Goal: Information Seeking & Learning: Learn about a topic

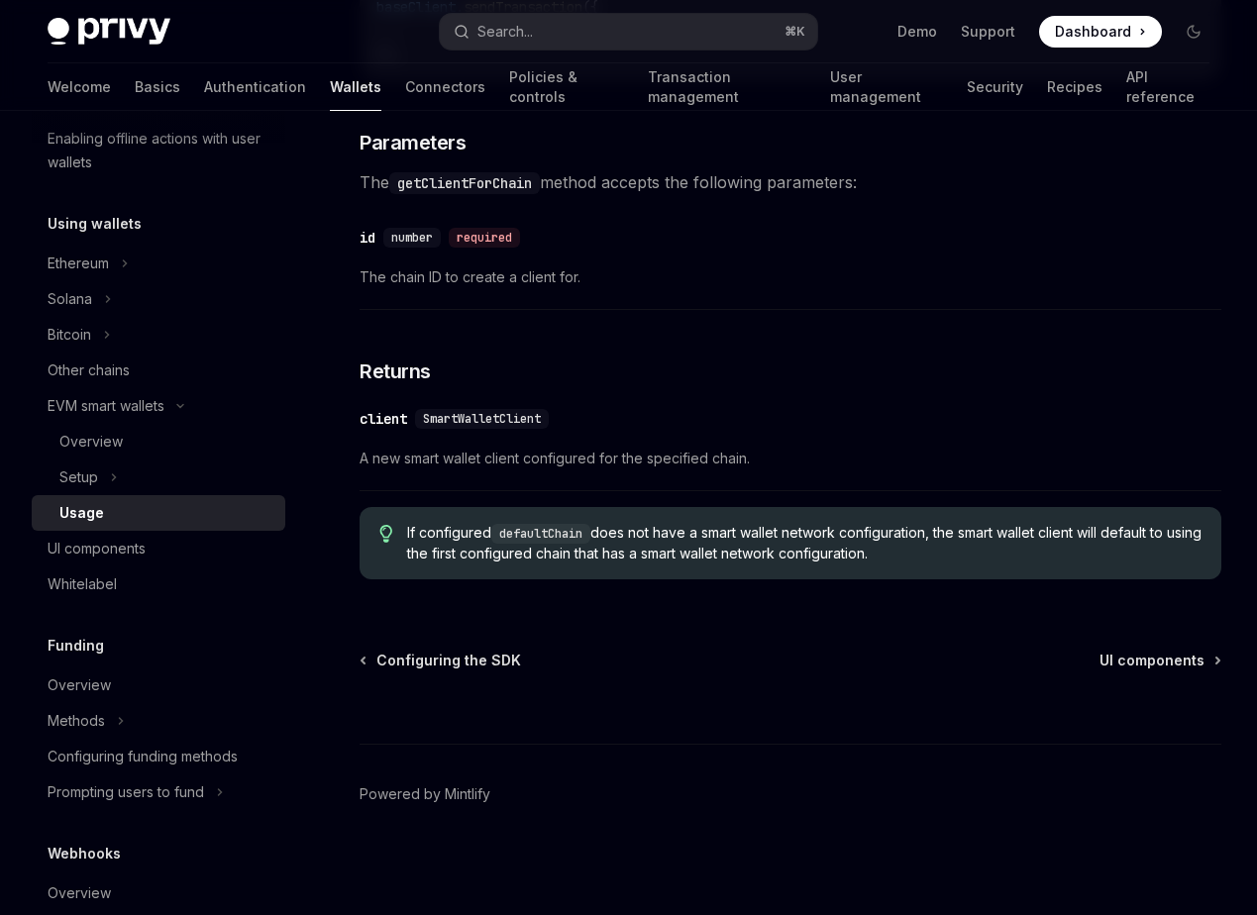
scroll to position [6071, 0]
click at [130, 394] on div "EVM smart wallets" at bounding box center [106, 406] width 117 height 24
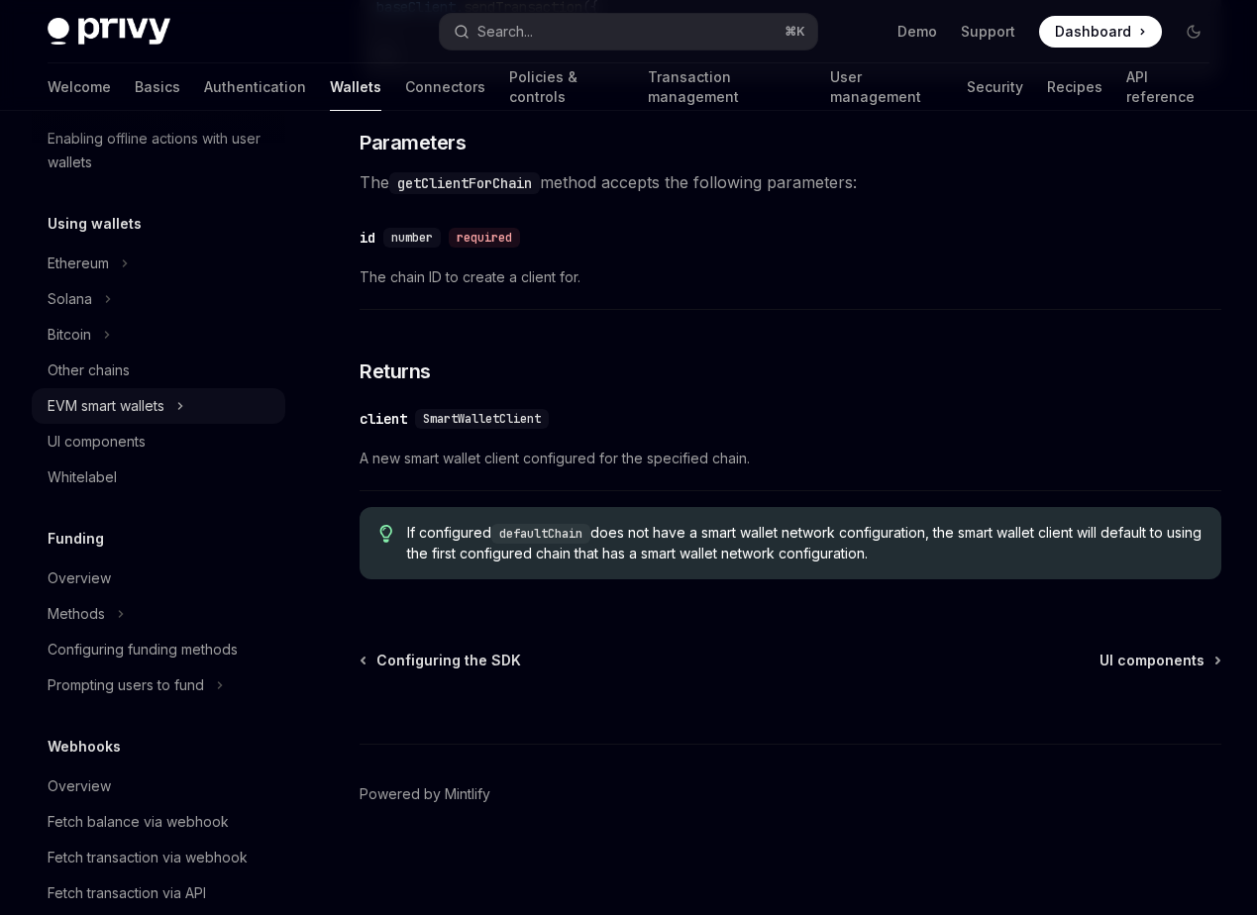
click at [130, 394] on div "EVM smart wallets" at bounding box center [106, 406] width 117 height 24
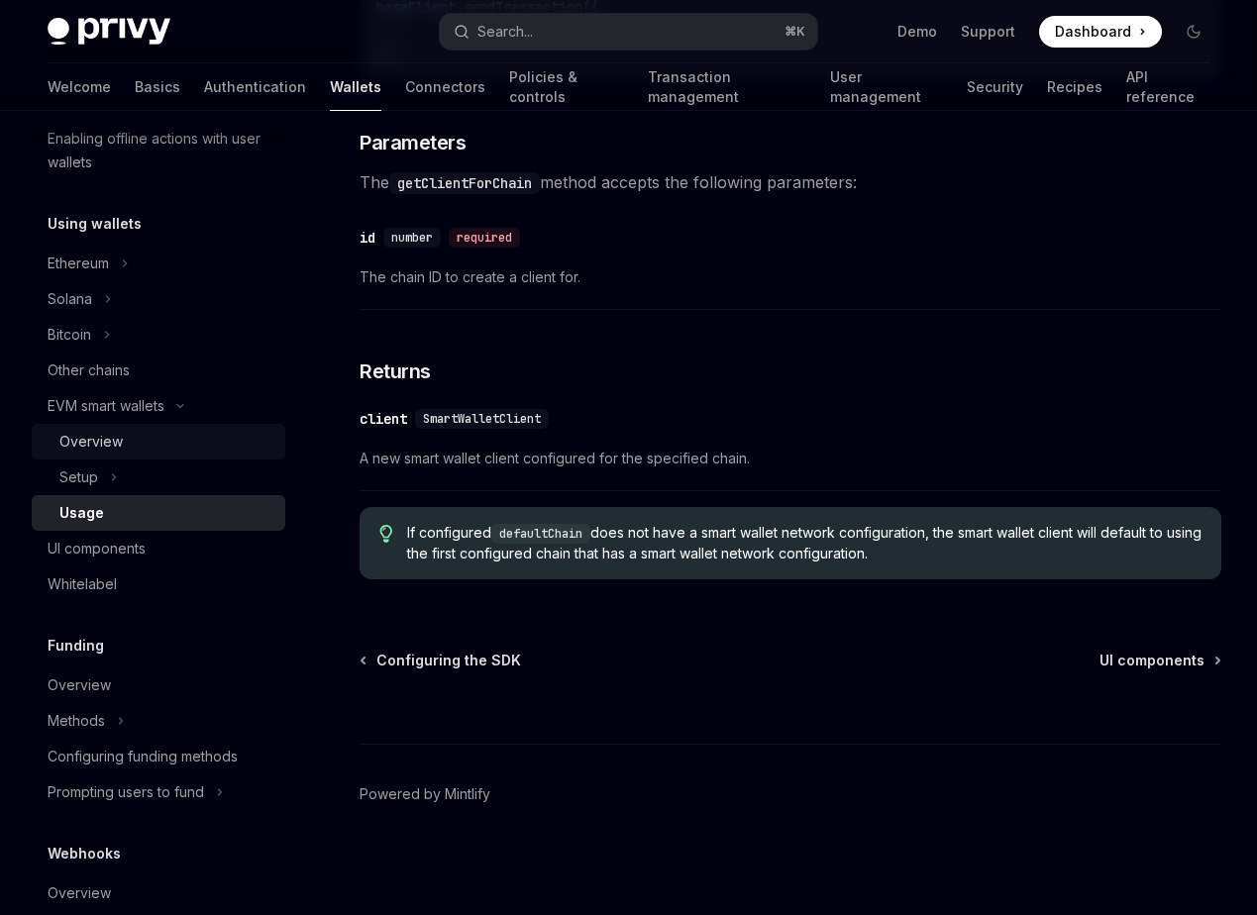
click at [148, 434] on div "Overview" at bounding box center [166, 442] width 214 height 24
type textarea "*"
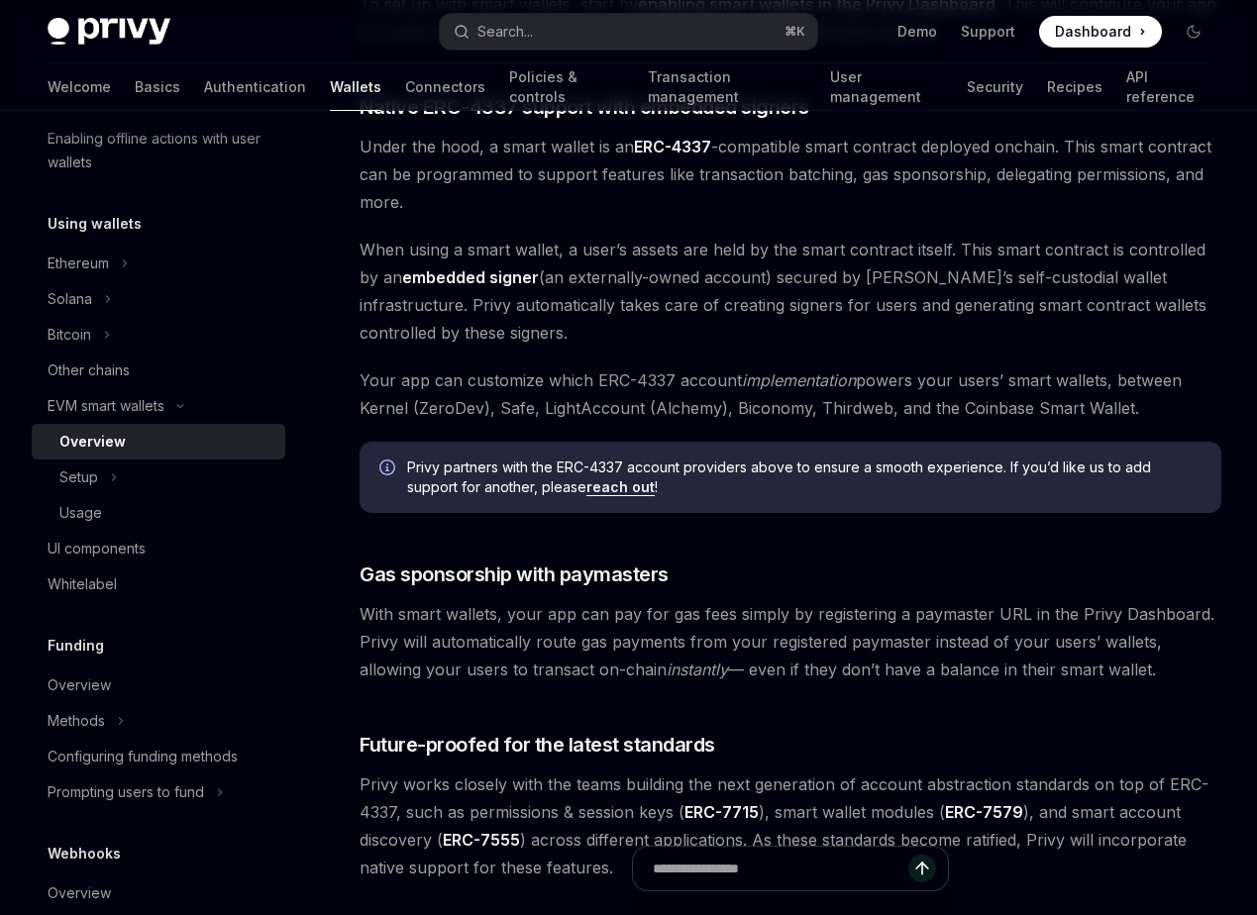
scroll to position [1129, 0]
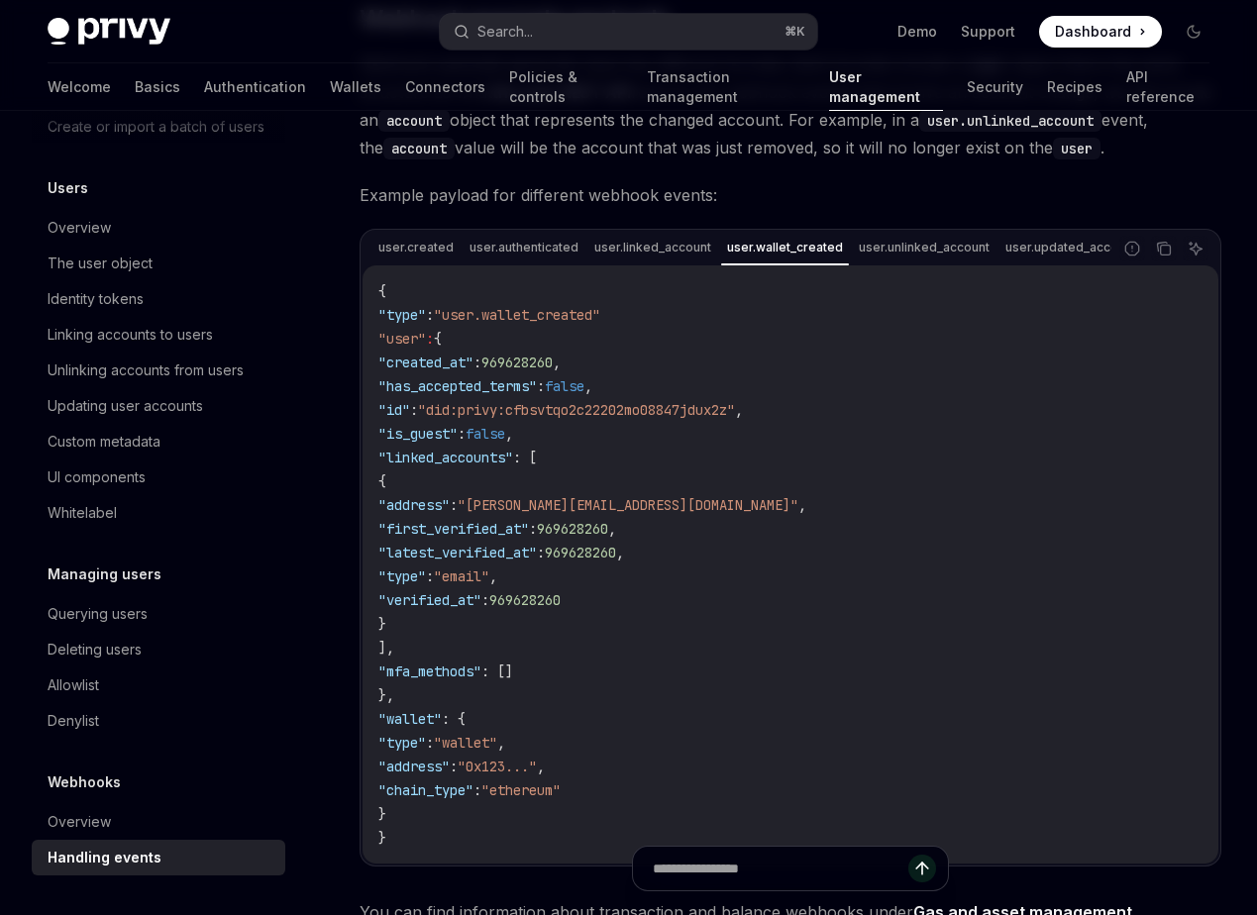
scroll to position [145, 0]
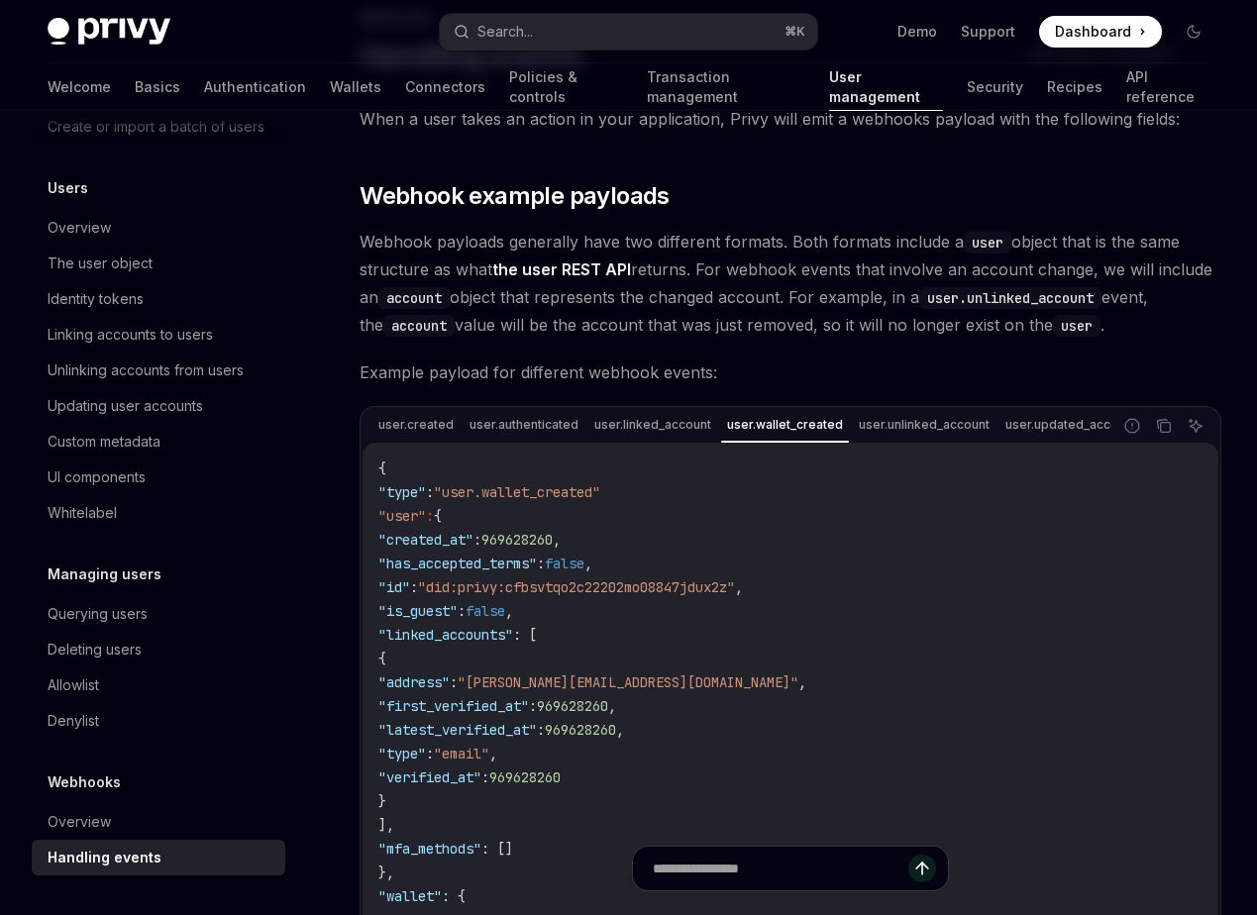
click at [460, 596] on span ""did:privy:cfbsvtqo2c22202mo08847jdux2z"" at bounding box center [576, 587] width 317 height 18
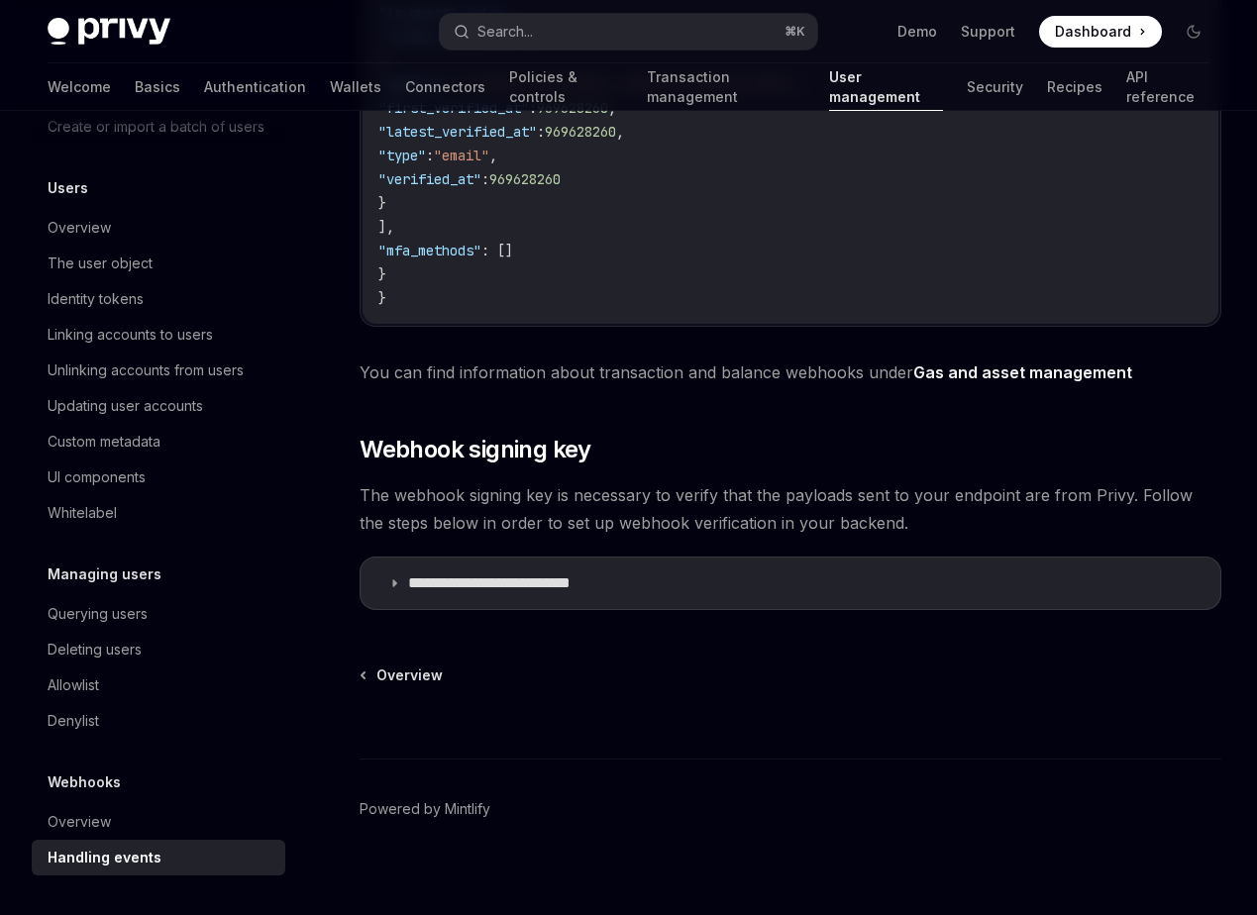
scroll to position [765, 0]
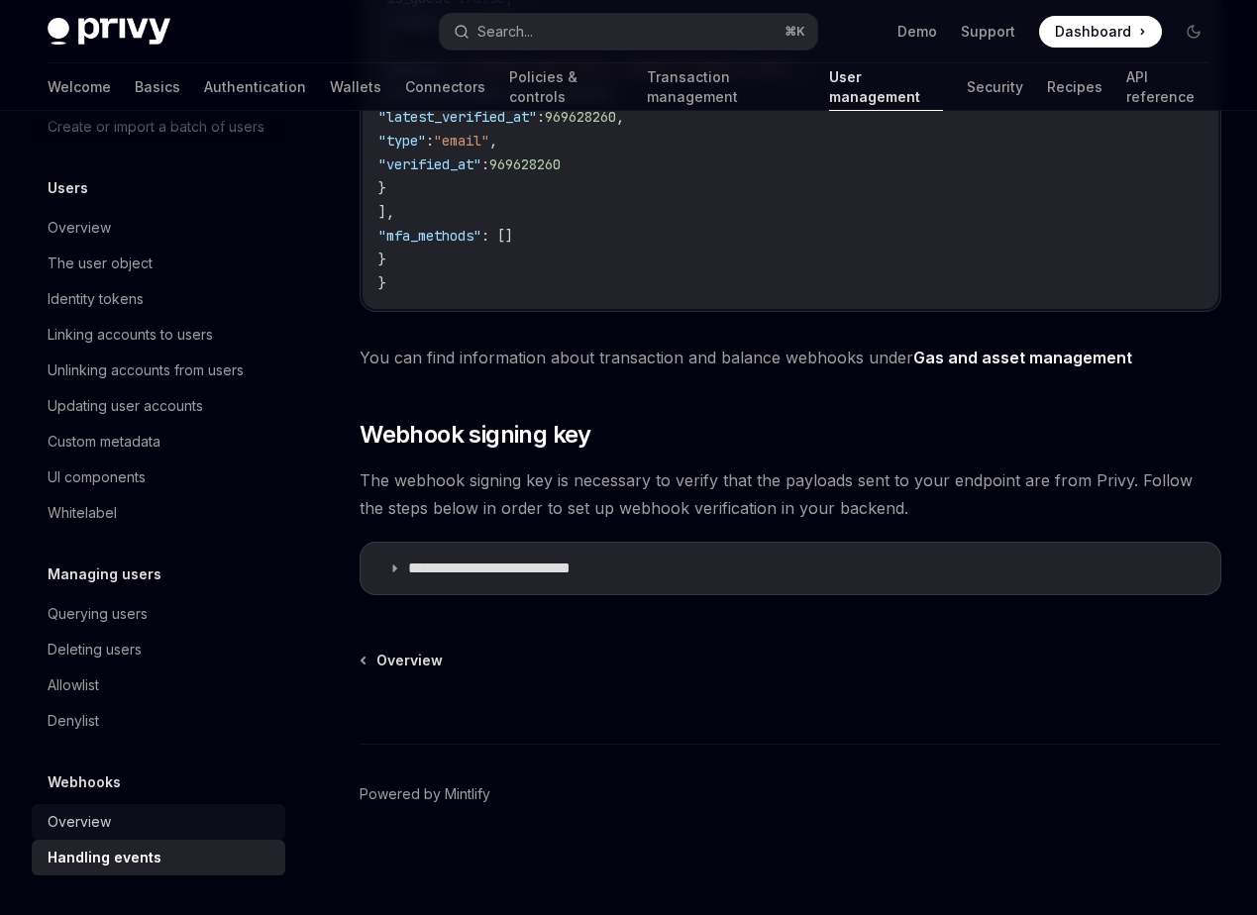
click at [141, 813] on div "Overview" at bounding box center [161, 822] width 226 height 24
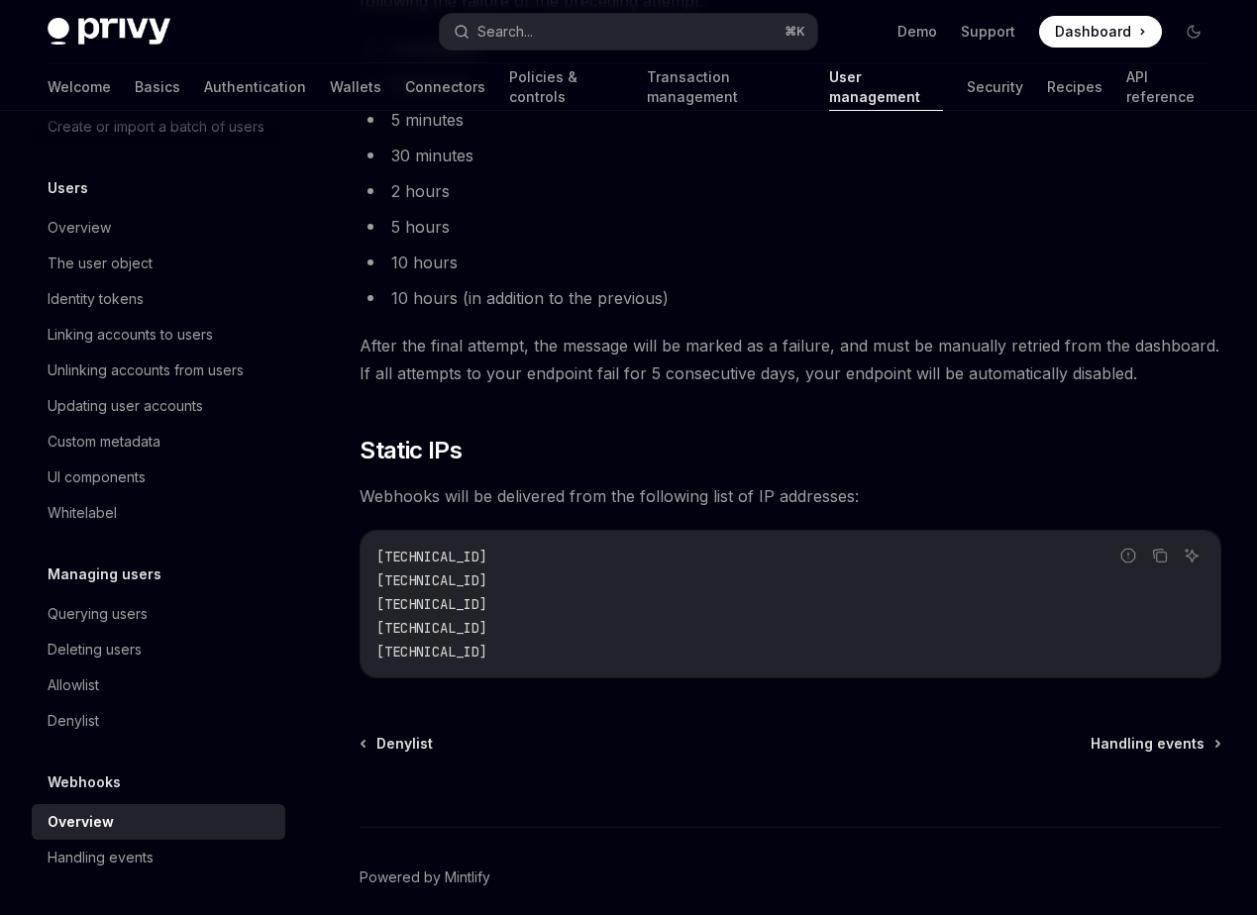
scroll to position [2397, 0]
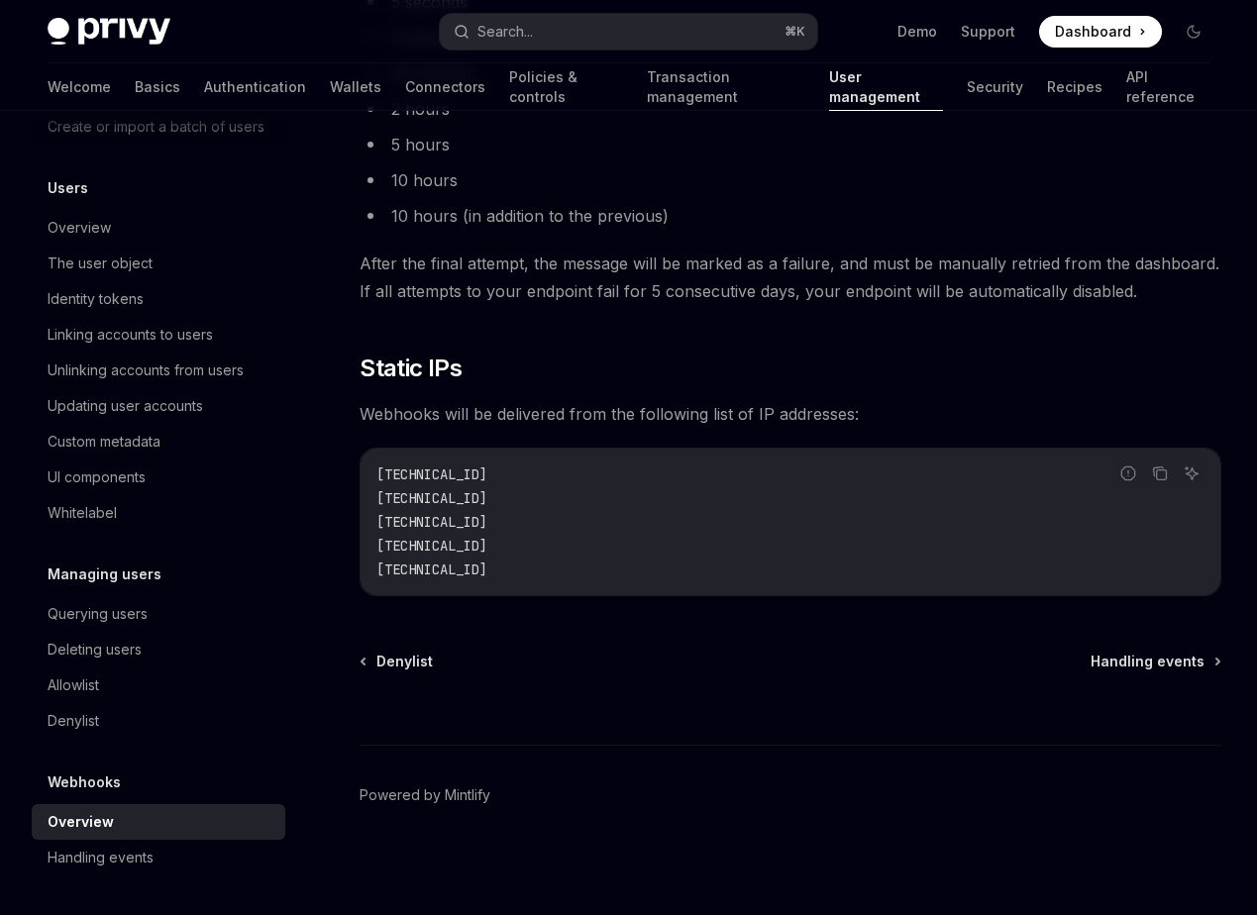
click at [156, 833] on div "Overview" at bounding box center [161, 822] width 226 height 24
click at [156, 871] on link "Handling events" at bounding box center [159, 858] width 254 height 36
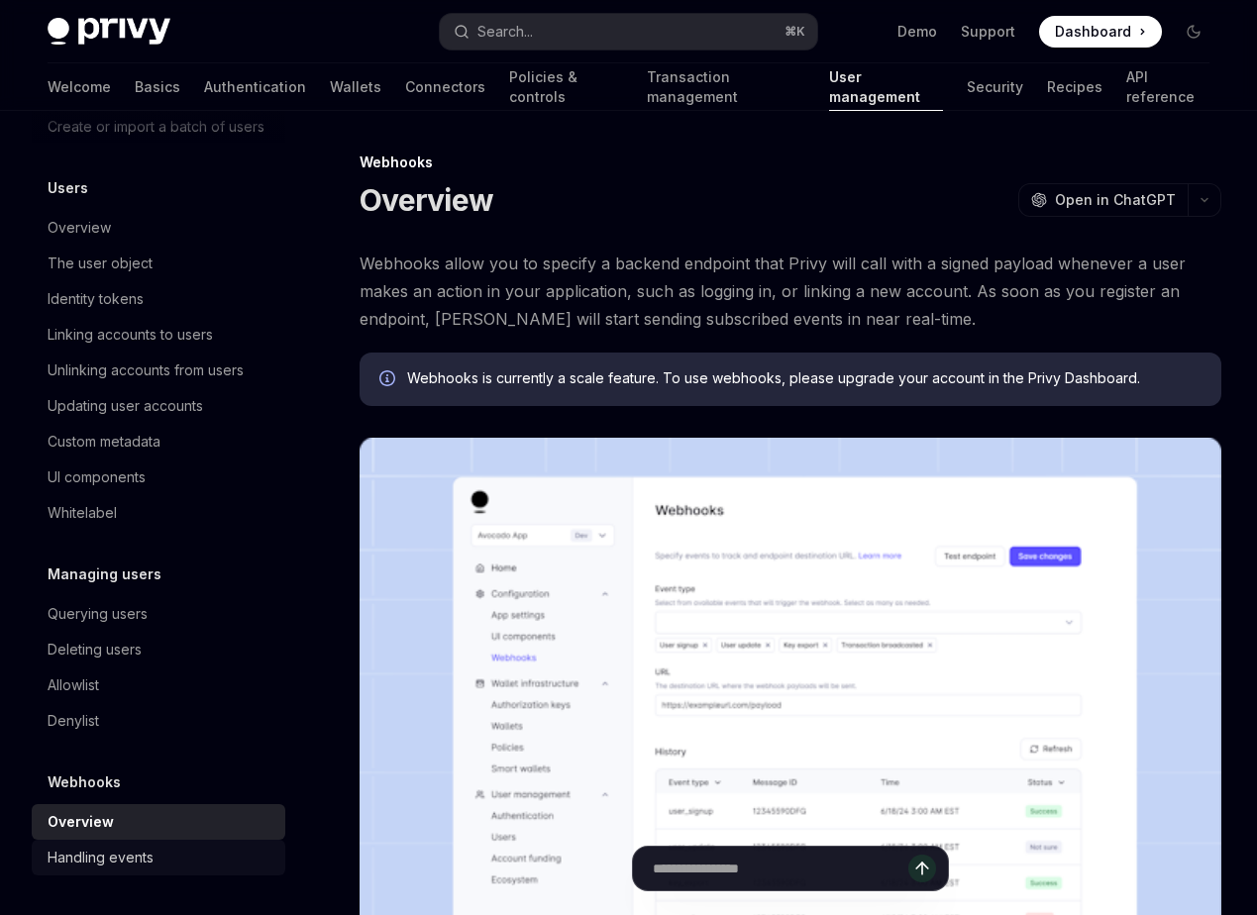
type textarea "*"
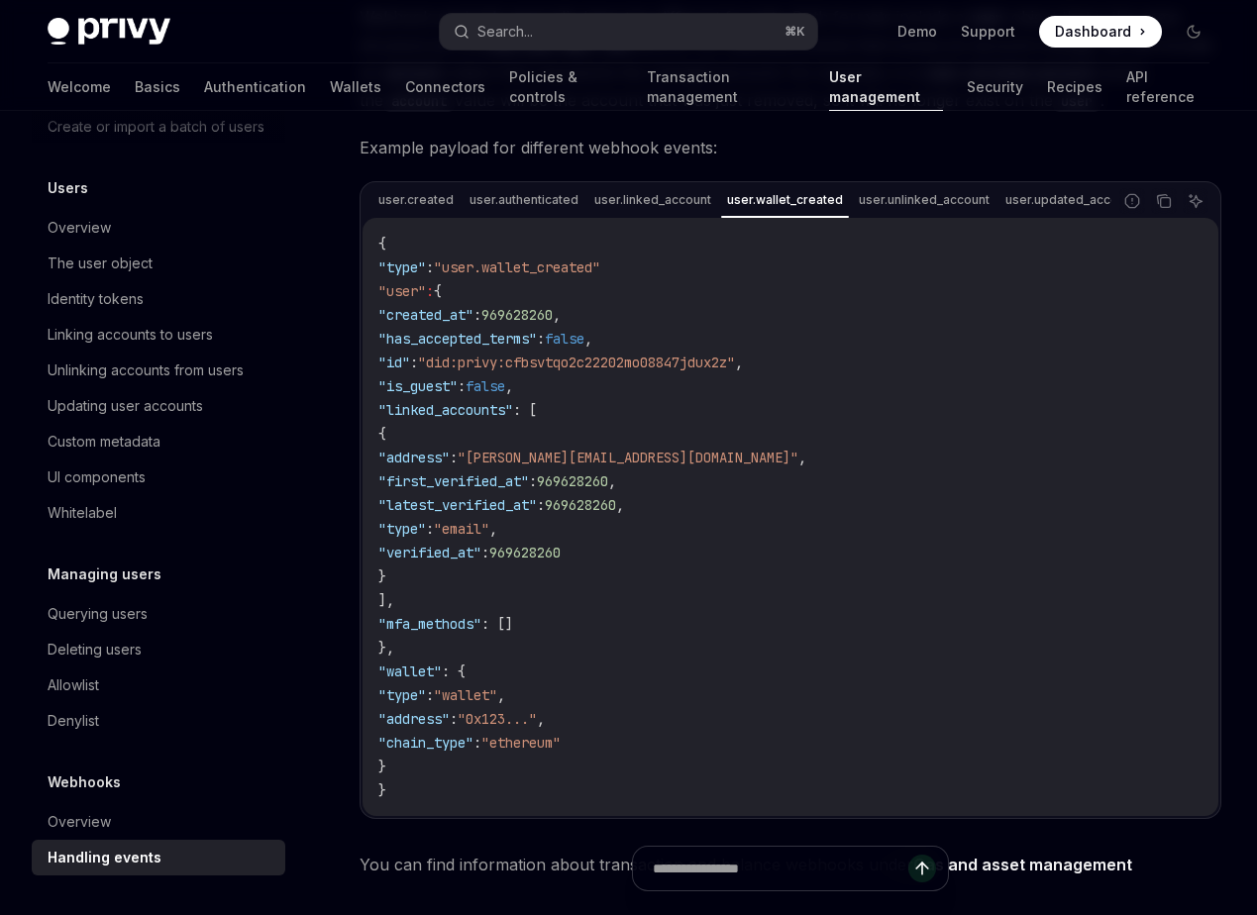
scroll to position [383, 0]
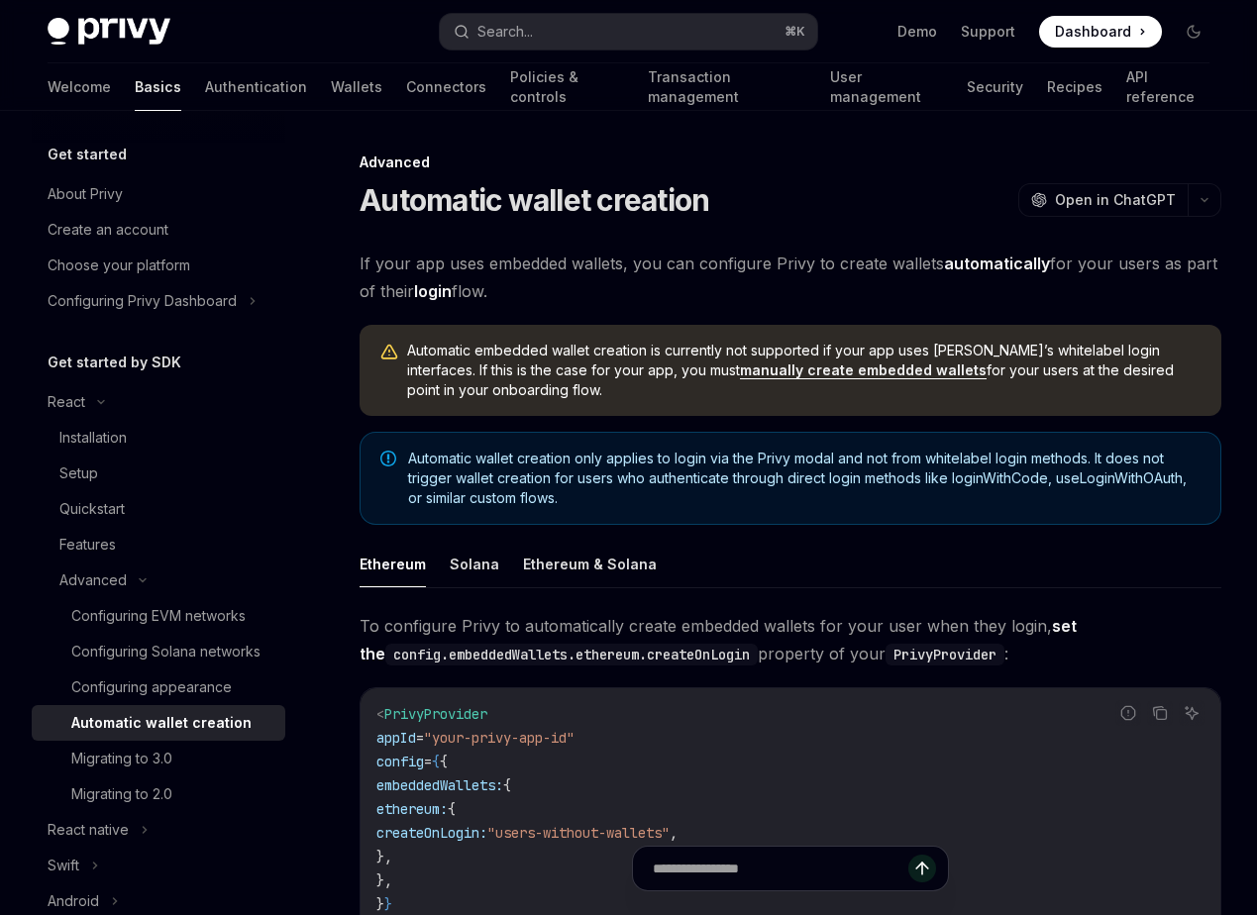
type textarea "*"
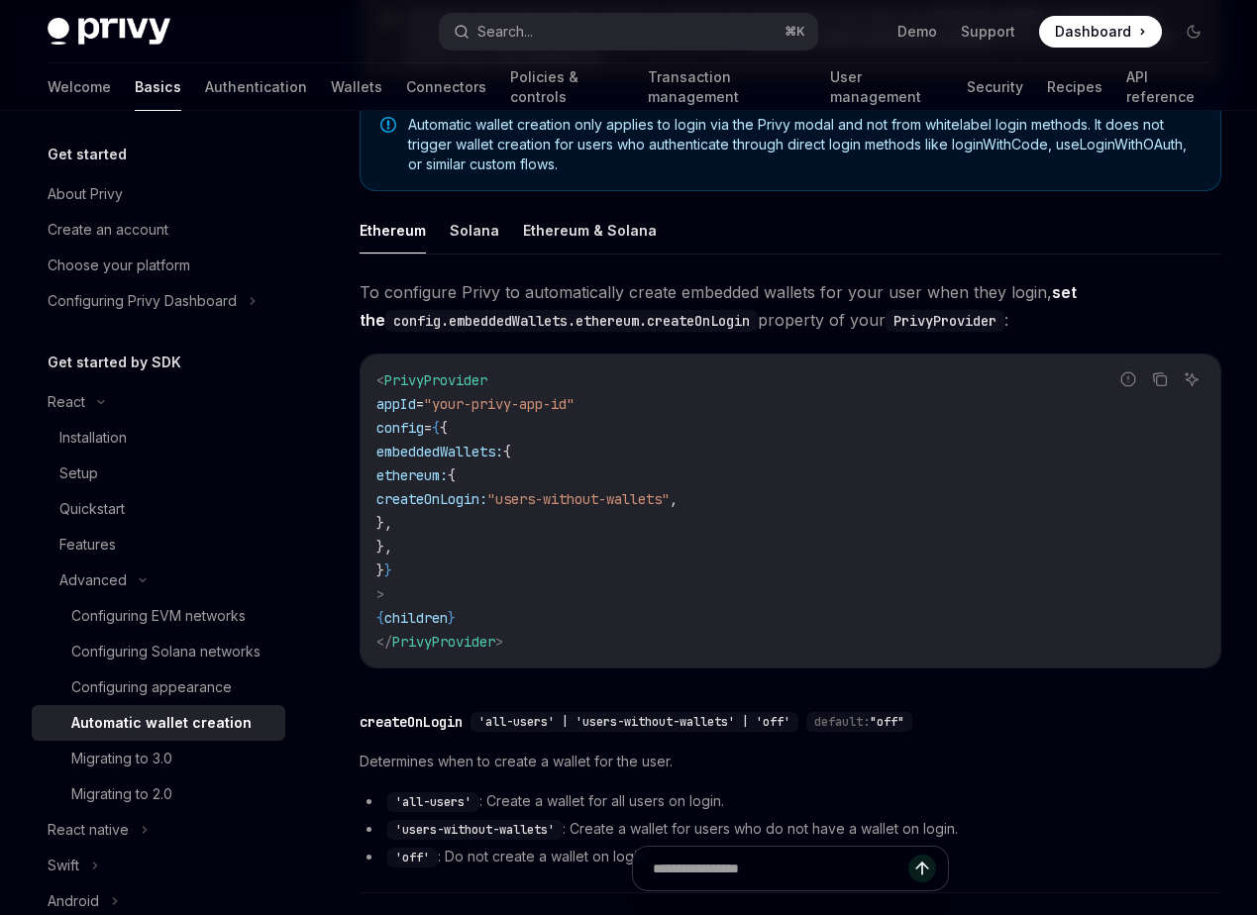
scroll to position [312, 0]
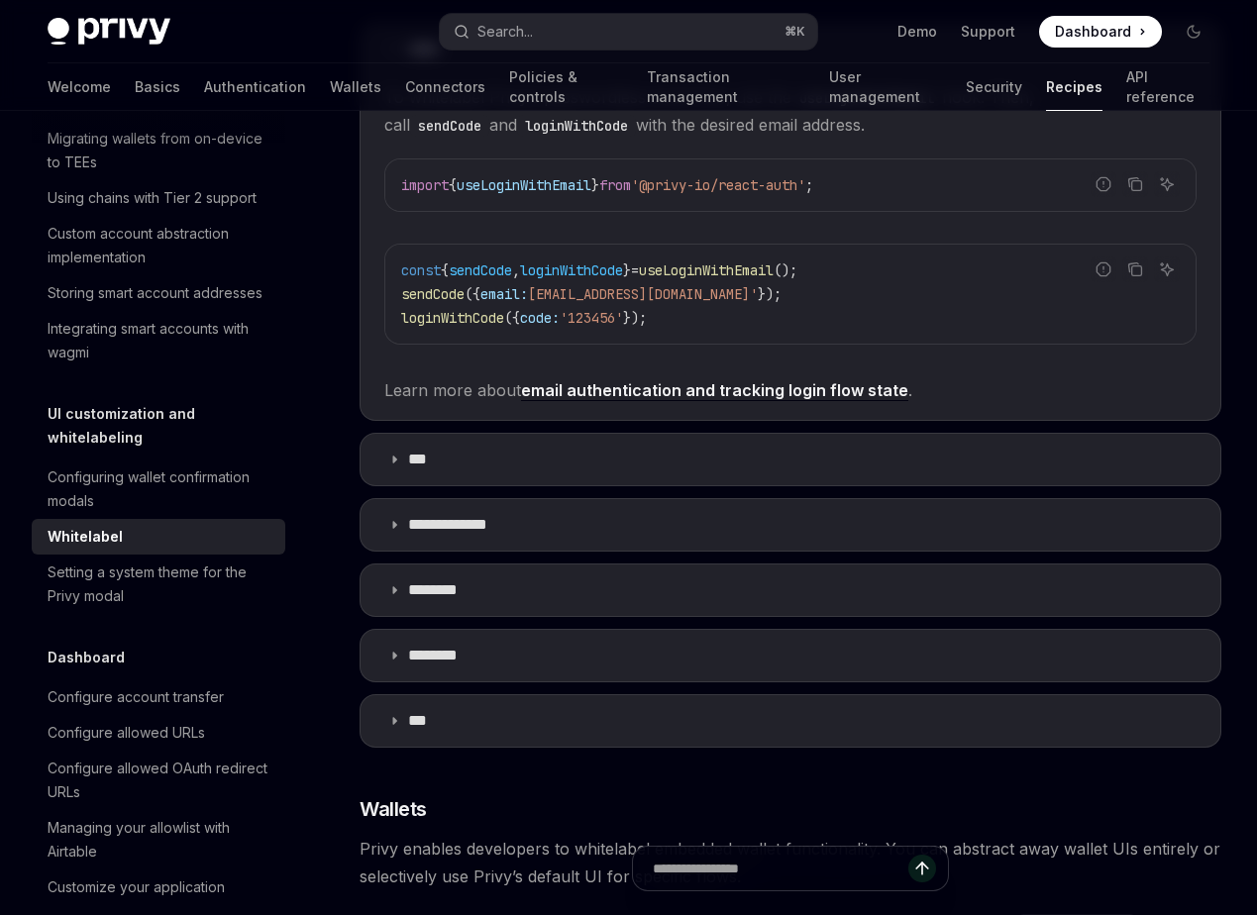
scroll to position [1116, 0]
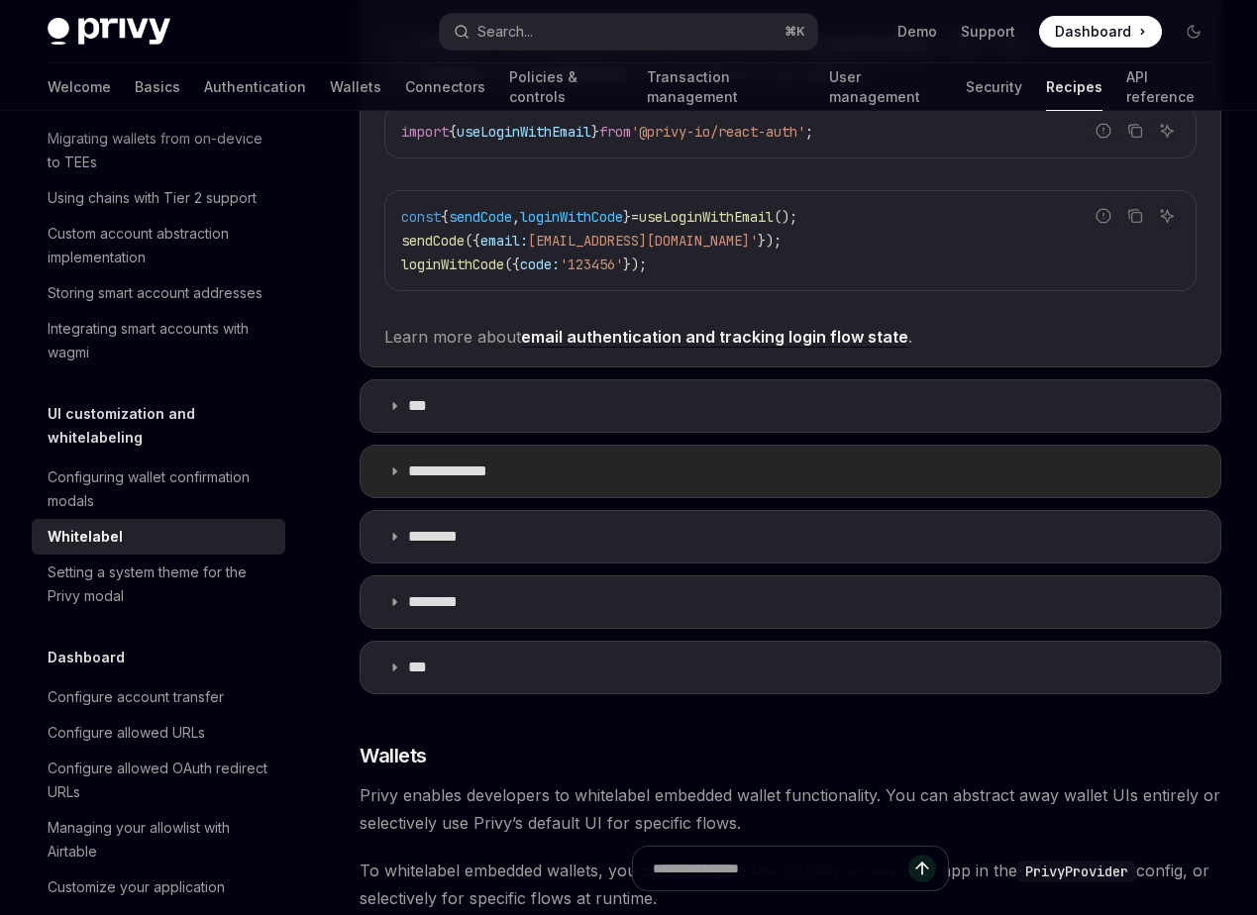
click at [392, 467] on icon at bounding box center [394, 471] width 12 height 12
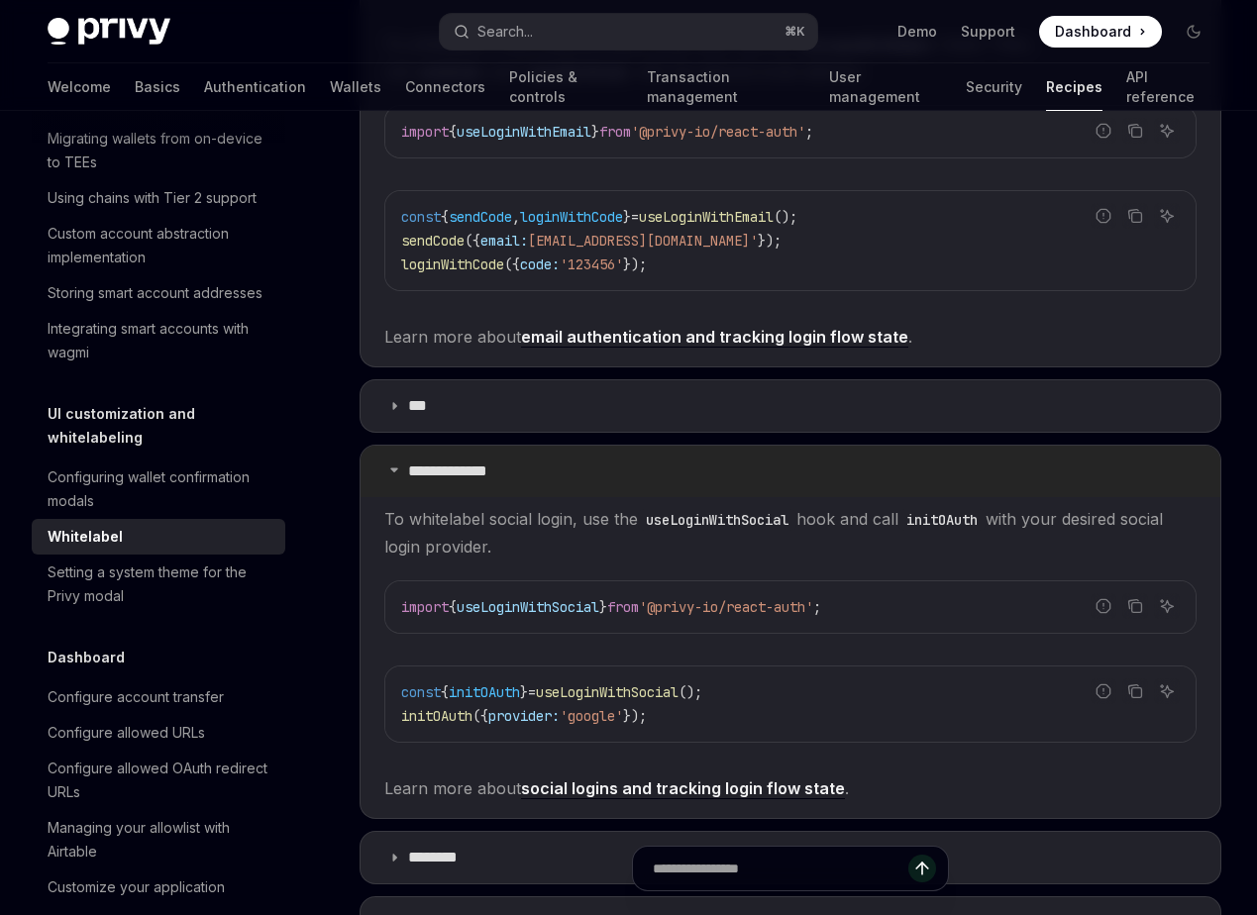
click at [392, 467] on icon at bounding box center [394, 469] width 12 height 12
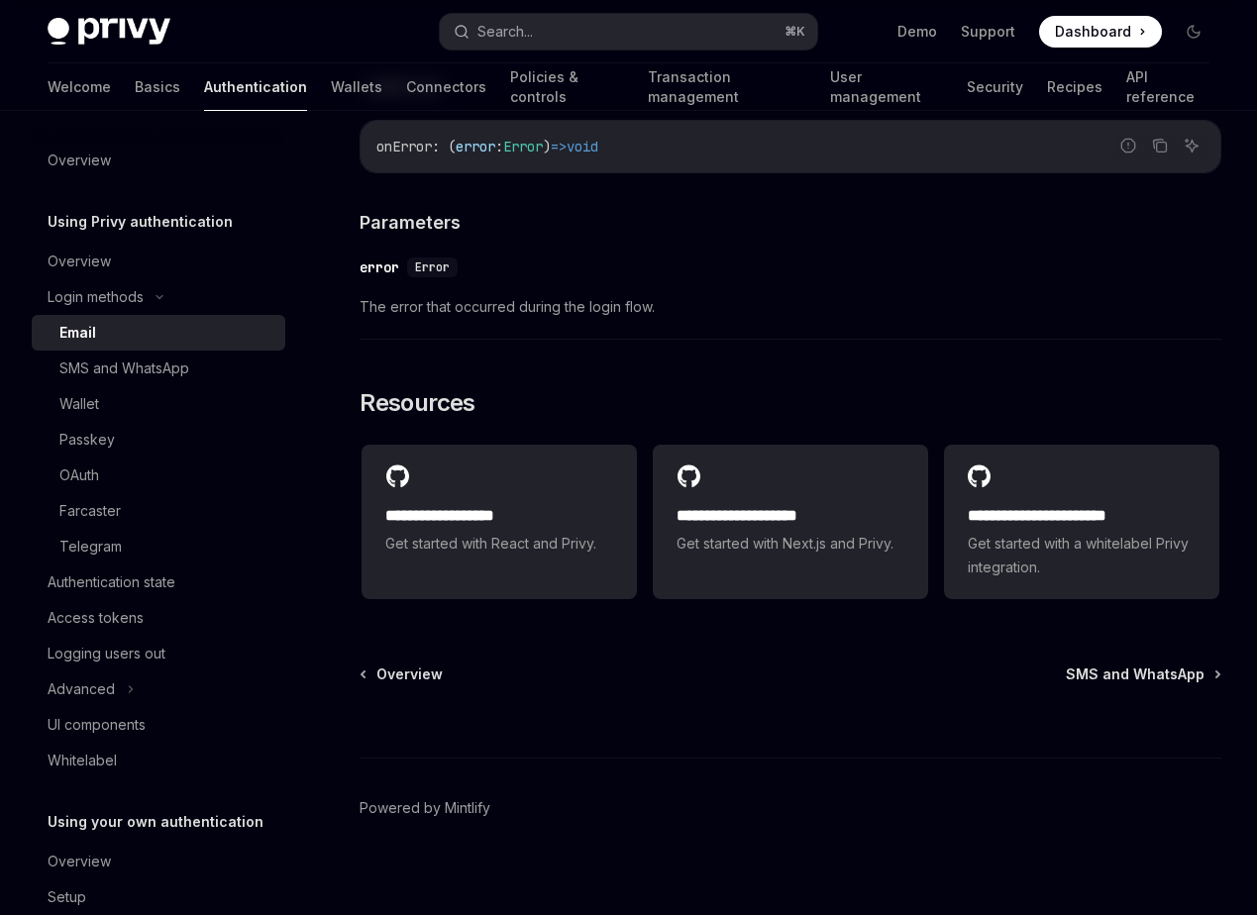
scroll to position [3868, 0]
